Goal: Transaction & Acquisition: Purchase product/service

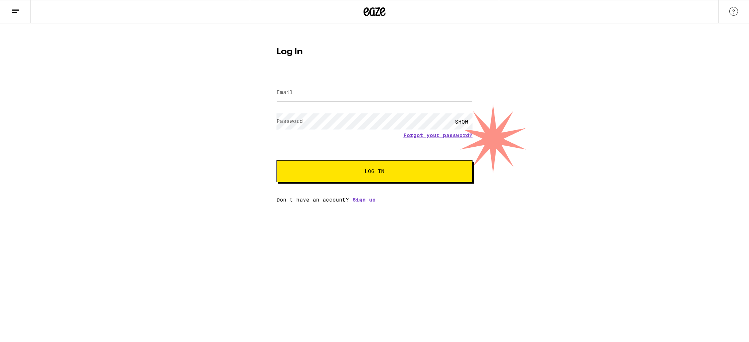
type input "[EMAIL_ADDRESS][DOMAIN_NAME]"
click at [358, 170] on span "Log In" at bounding box center [374, 171] width 137 height 5
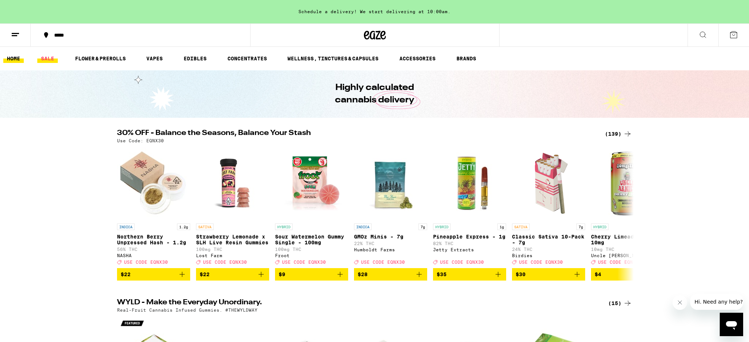
click at [45, 60] on link "SALE" at bounding box center [47, 58] width 20 height 9
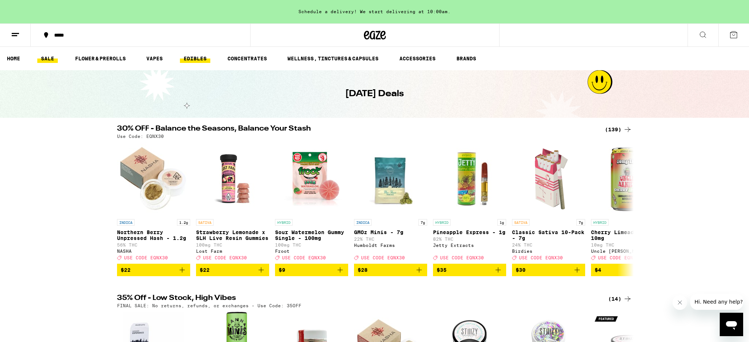
click at [204, 58] on link "EDIBLES" at bounding box center [195, 58] width 30 height 9
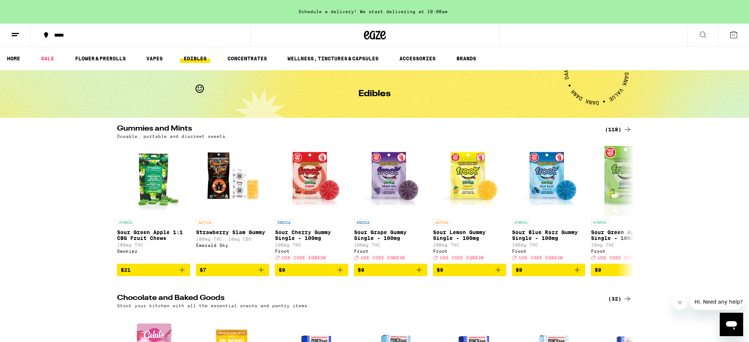
click at [15, 36] on icon at bounding box center [15, 34] width 9 height 9
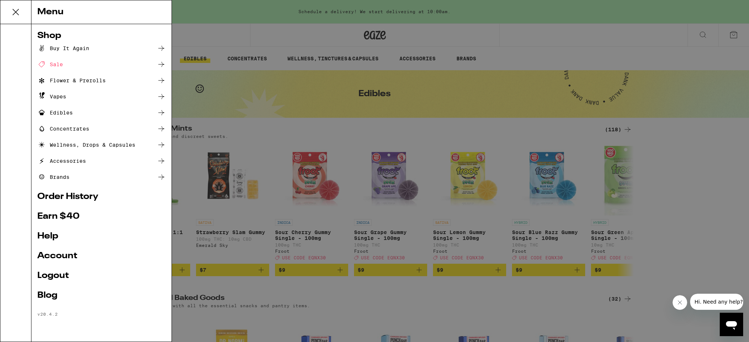
click at [67, 46] on div "Buy It Again" at bounding box center [63, 48] width 52 height 9
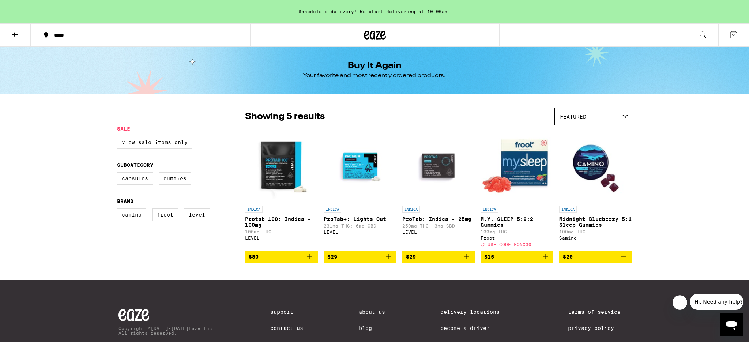
click at [280, 168] on img "Open page for Protab 100: Indica - 100mg from LEVEL" at bounding box center [281, 165] width 73 height 73
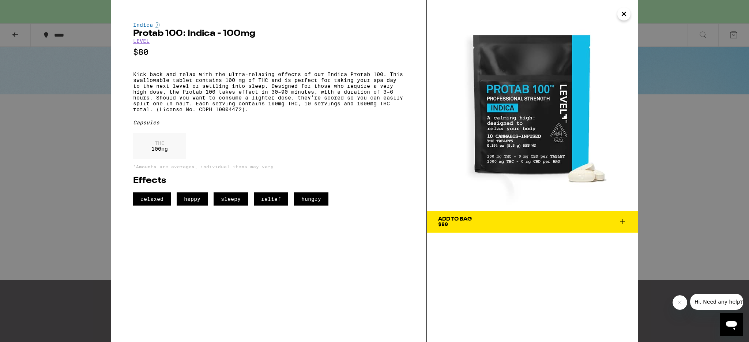
click at [621, 222] on icon at bounding box center [622, 221] width 9 height 9
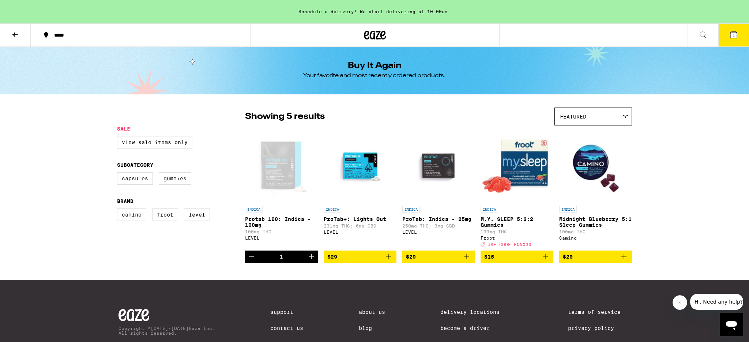
click at [312, 261] on icon "Increment" at bounding box center [311, 256] width 9 height 9
click at [311, 261] on icon "Increment" at bounding box center [311, 256] width 9 height 9
click at [735, 35] on span "4" at bounding box center [734, 35] width 2 height 4
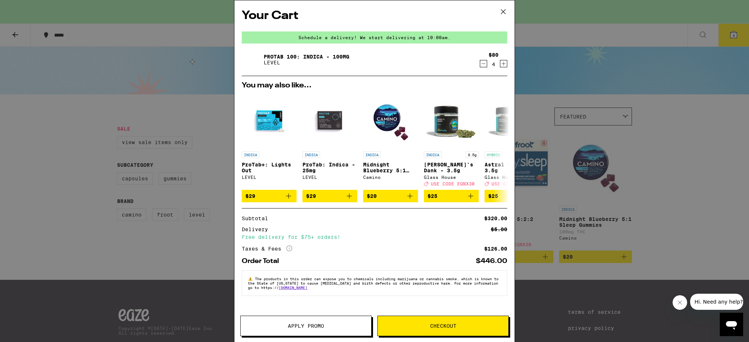
click at [435, 327] on span "Checkout" at bounding box center [443, 325] width 26 height 5
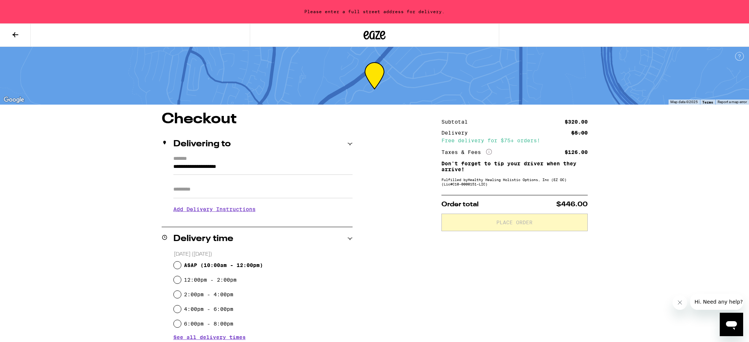
click at [218, 169] on input "**********" at bounding box center [262, 168] width 179 height 12
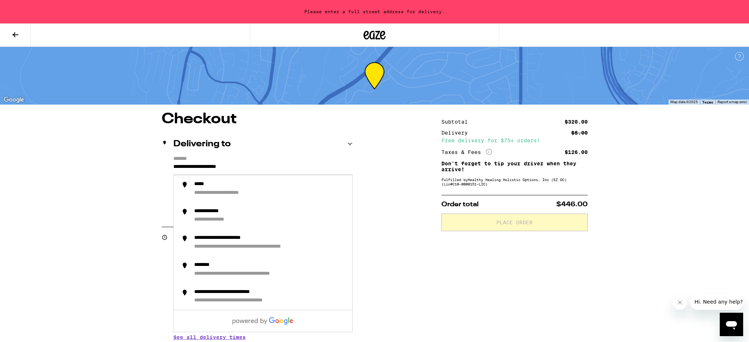
click at [211, 165] on input "**********" at bounding box center [262, 168] width 179 height 12
drag, startPoint x: 254, startPoint y: 167, endPoint x: 160, endPoint y: 166, distance: 94.0
click at [160, 166] on div "**********" at bounding box center [374, 297] width 527 height 370
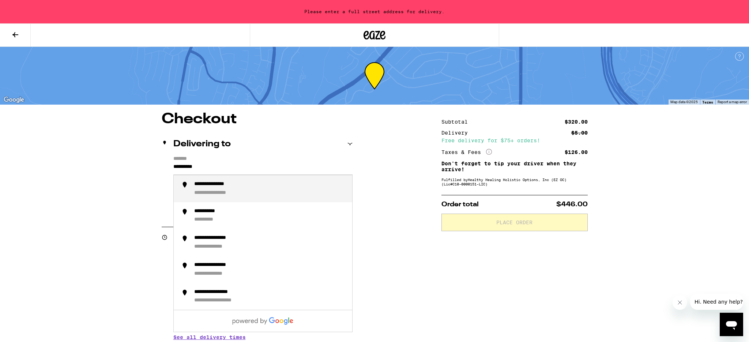
click at [248, 192] on div "**********" at bounding box center [222, 193] width 56 height 7
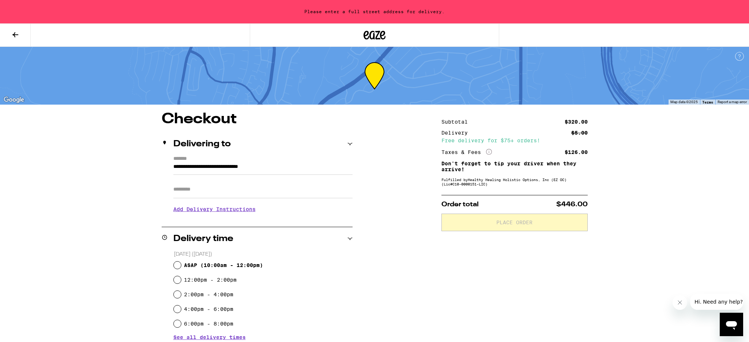
type input "**********"
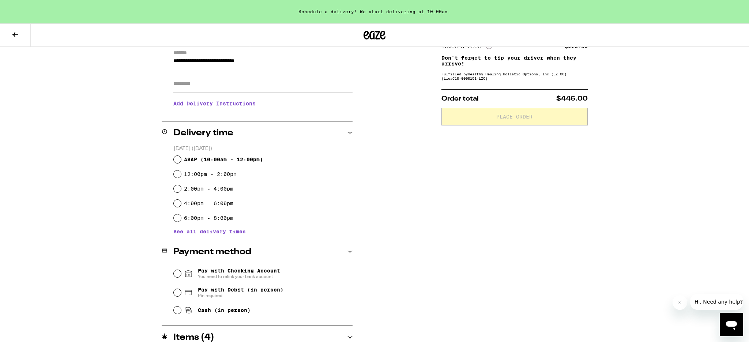
scroll to position [107, 0]
click at [178, 159] on input "ASAP ( 10:00am - 12:00pm )" at bounding box center [177, 158] width 7 height 7
radio input "true"
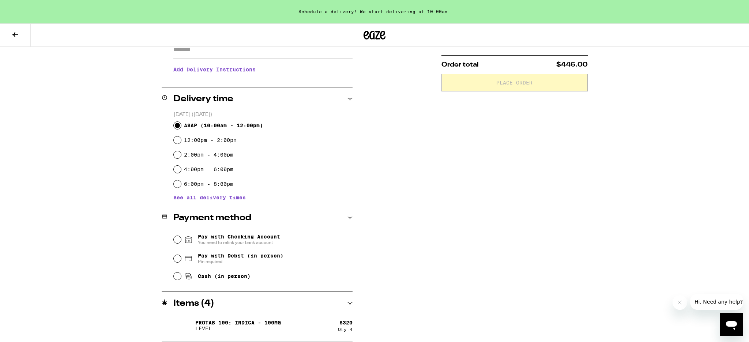
scroll to position [140, 0]
click at [178, 278] on input "Cash (in person)" at bounding box center [177, 275] width 7 height 7
radio input "true"
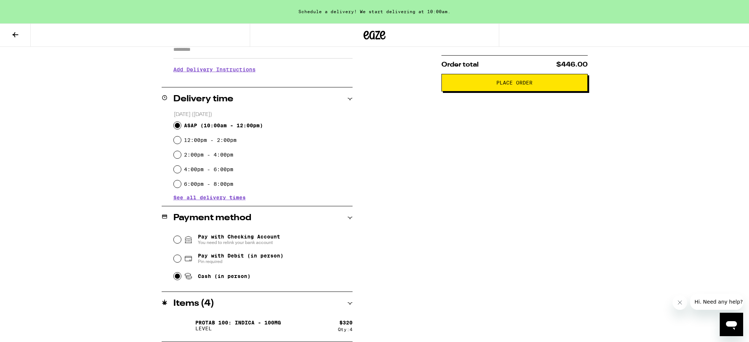
click at [514, 85] on span "Place Order" at bounding box center [514, 82] width 36 height 5
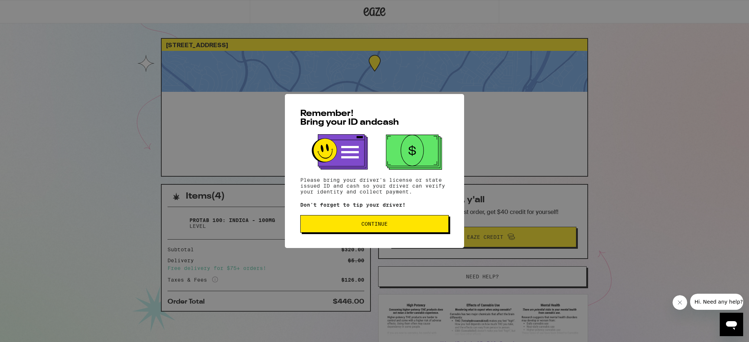
click at [394, 225] on span "Continue" at bounding box center [374, 223] width 136 height 5
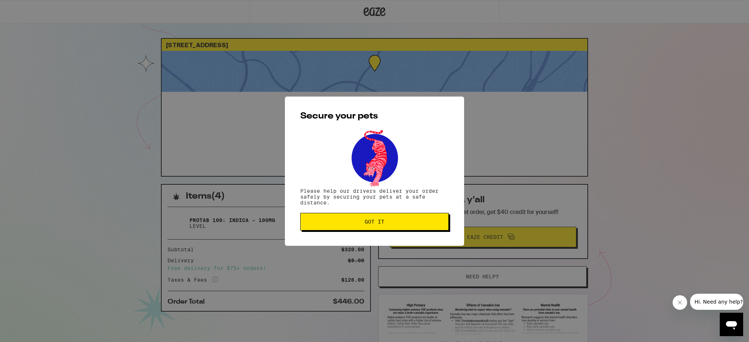
click at [394, 224] on span "Got it" at bounding box center [374, 221] width 136 height 5
